Goal: Check status: Check status

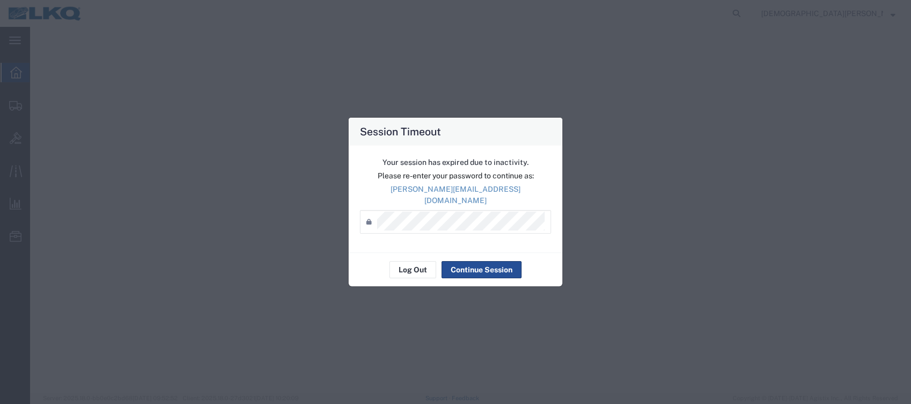
click at [459, 243] on div "Your session has expired due to inactivity. Please re-enter your password to co…" at bounding box center [456, 199] width 214 height 107
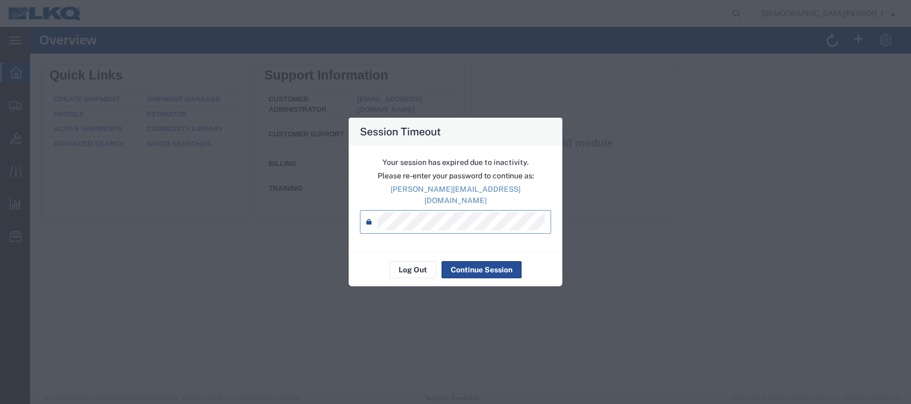
drag, startPoint x: 684, startPoint y: 147, endPoint x: 689, endPoint y: 151, distance: 6.5
click at [686, 148] on div "Session Timeout Your session has expired due to inactivity. Please re-enter you…" at bounding box center [455, 202] width 911 height 404
click at [483, 262] on button "Continue Session" at bounding box center [482, 269] width 80 height 17
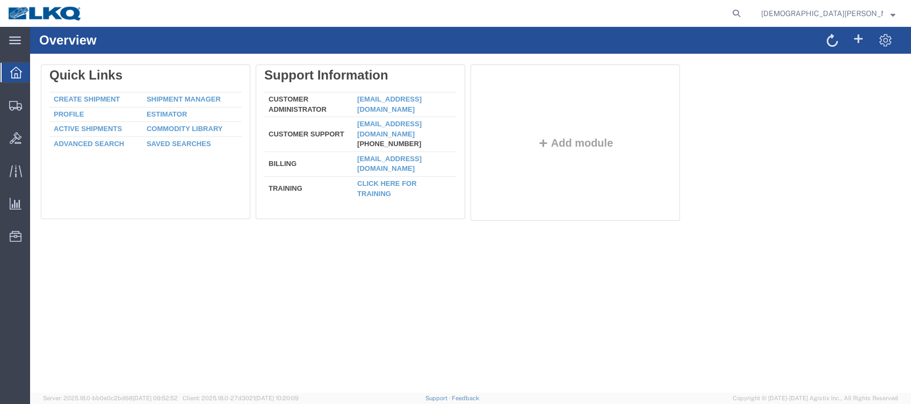
drag, startPoint x: 815, startPoint y: 9, endPoint x: 806, endPoint y: 13, distance: 10.8
click at [744, 10] on icon at bounding box center [736, 13] width 15 height 15
click at [624, 18] on input "search" at bounding box center [565, 14] width 327 height 26
type input "56776325"
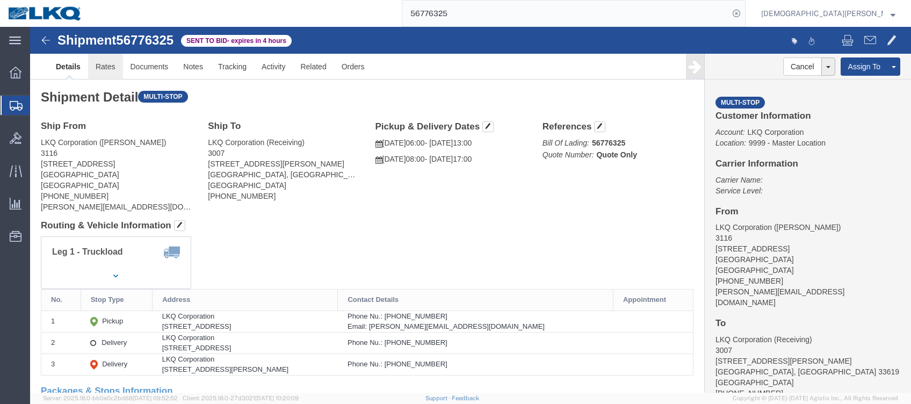
click link "Rates"
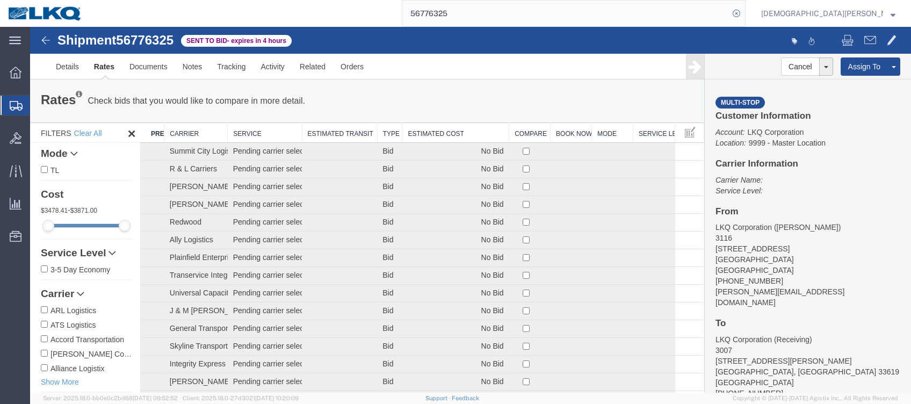
click at [455, 136] on th "Estimated Cost" at bounding box center [455, 133] width 107 height 20
